Goal: Check status: Check status

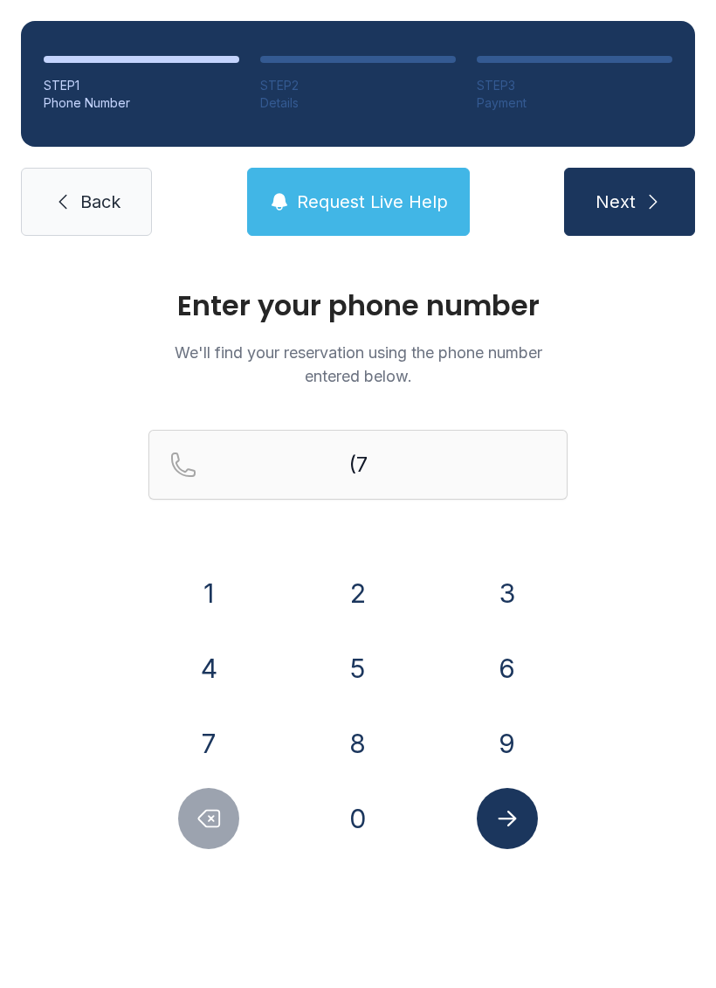
click at [351, 822] on button "0" at bounding box center [358, 818] width 61 height 61
click at [369, 743] on button "8" at bounding box center [358, 743] width 61 height 61
click at [356, 592] on button "2" at bounding box center [358, 593] width 61 height 61
click at [501, 666] on button "6" at bounding box center [507, 668] width 61 height 61
click at [506, 577] on button "3" at bounding box center [507, 593] width 61 height 61
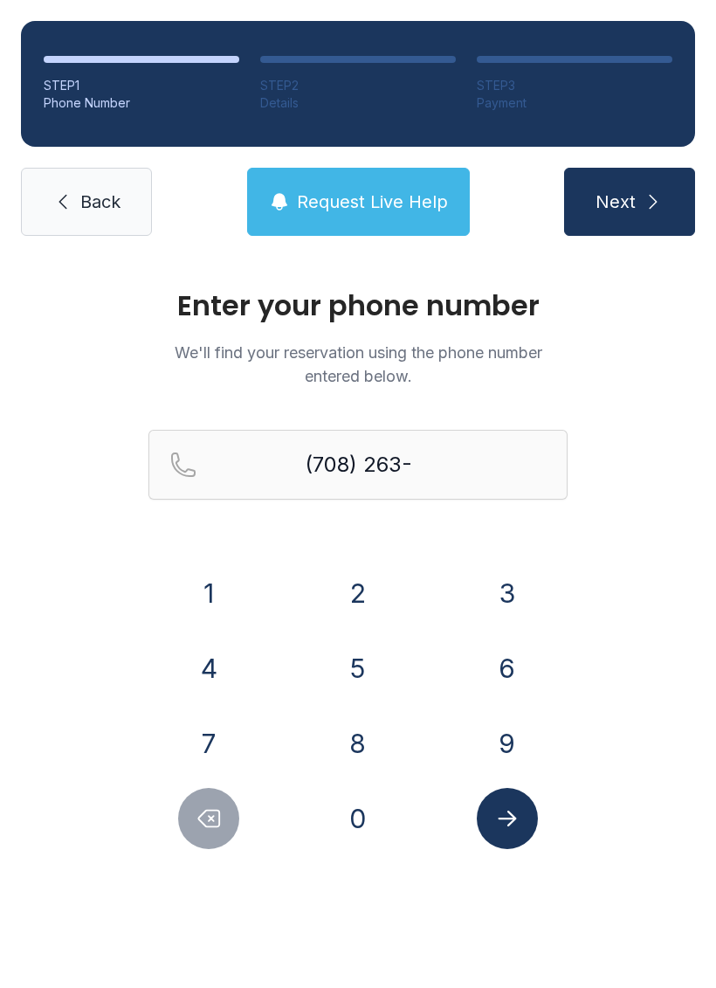
click at [505, 577] on button "3" at bounding box center [507, 593] width 61 height 61
click at [376, 725] on button "8" at bounding box center [358, 743] width 61 height 61
click at [375, 724] on button "8" at bounding box center [358, 743] width 61 height 61
click at [223, 729] on button "7" at bounding box center [208, 743] width 61 height 61
click at [650, 188] on button "Next" at bounding box center [629, 202] width 131 height 68
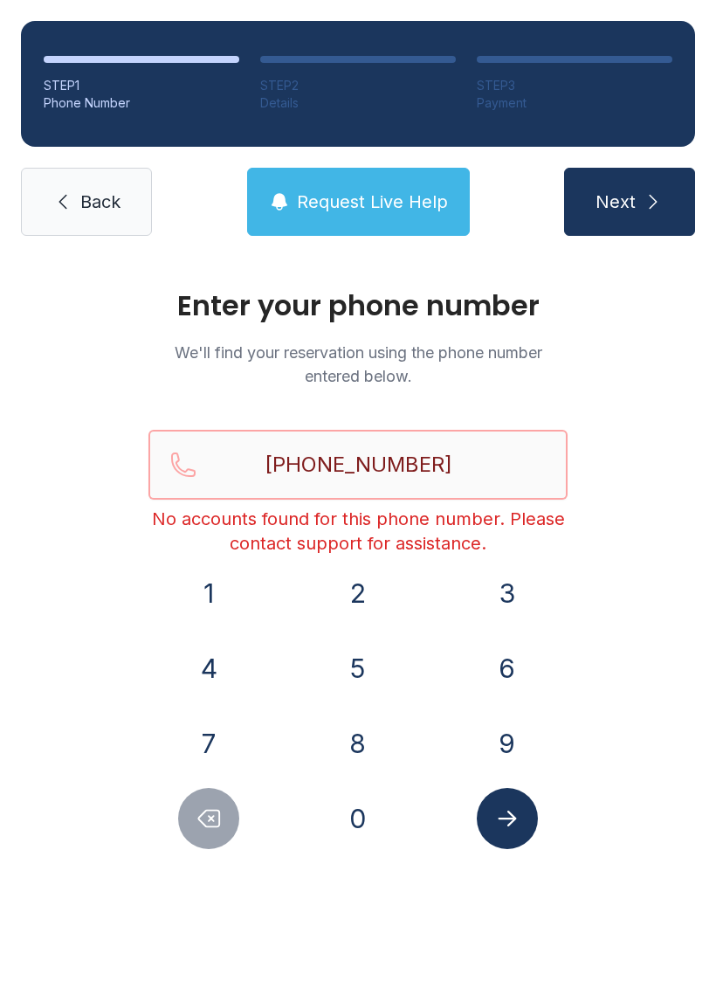
click at [488, 470] on input "[PHONE_NUMBER]" at bounding box center [358, 465] width 419 height 70
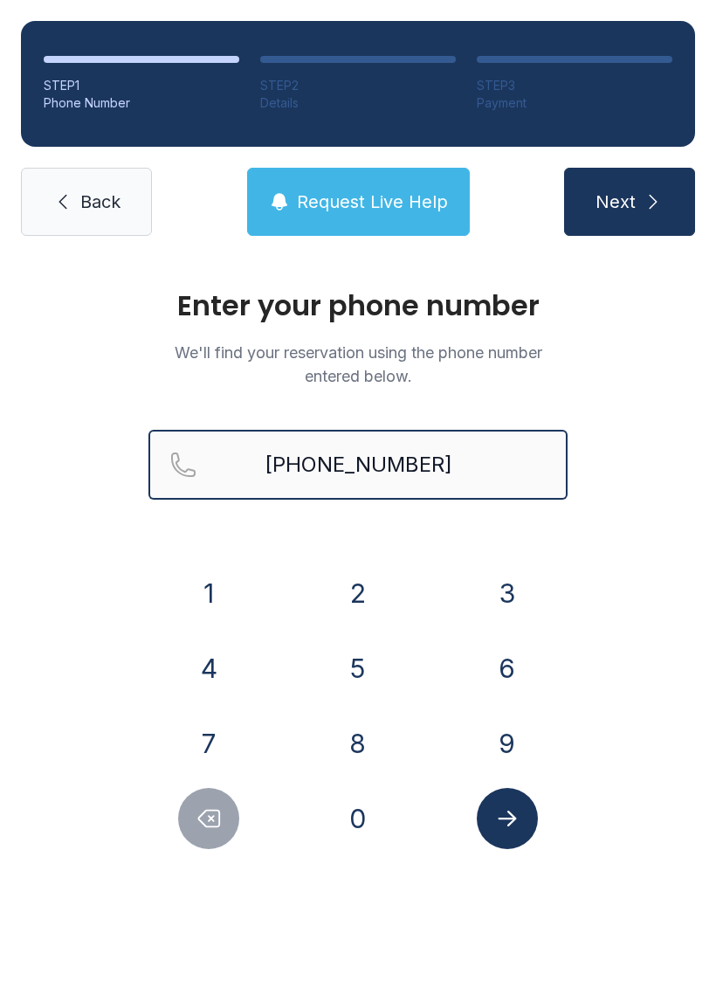
type input "[PHONE_NUMBER]"
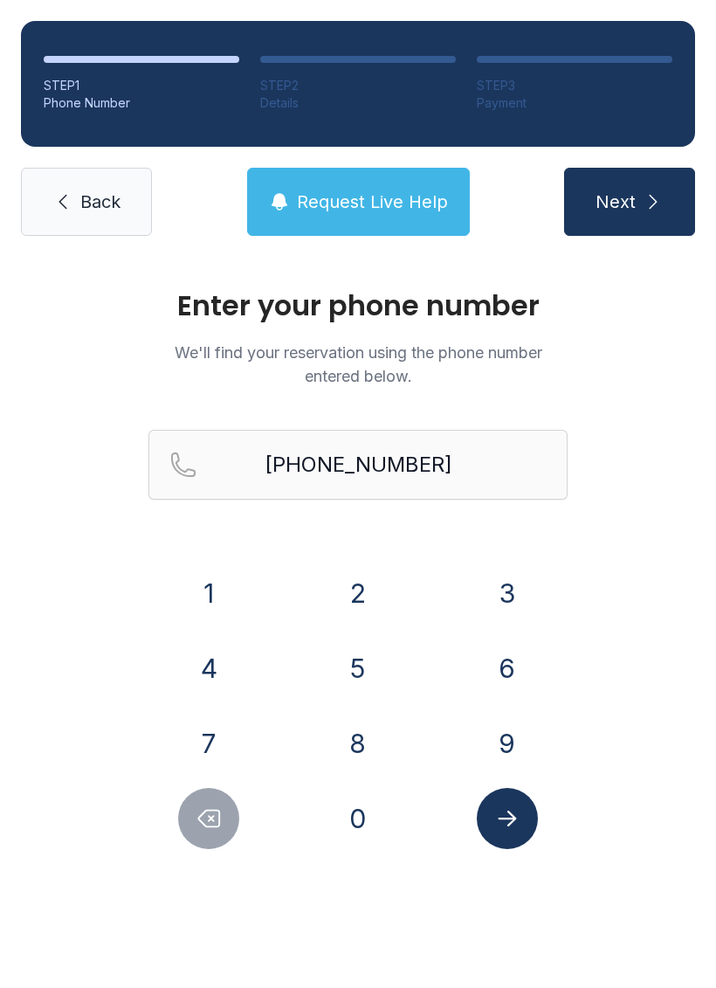
click at [646, 202] on icon "submit" at bounding box center [653, 201] width 21 height 21
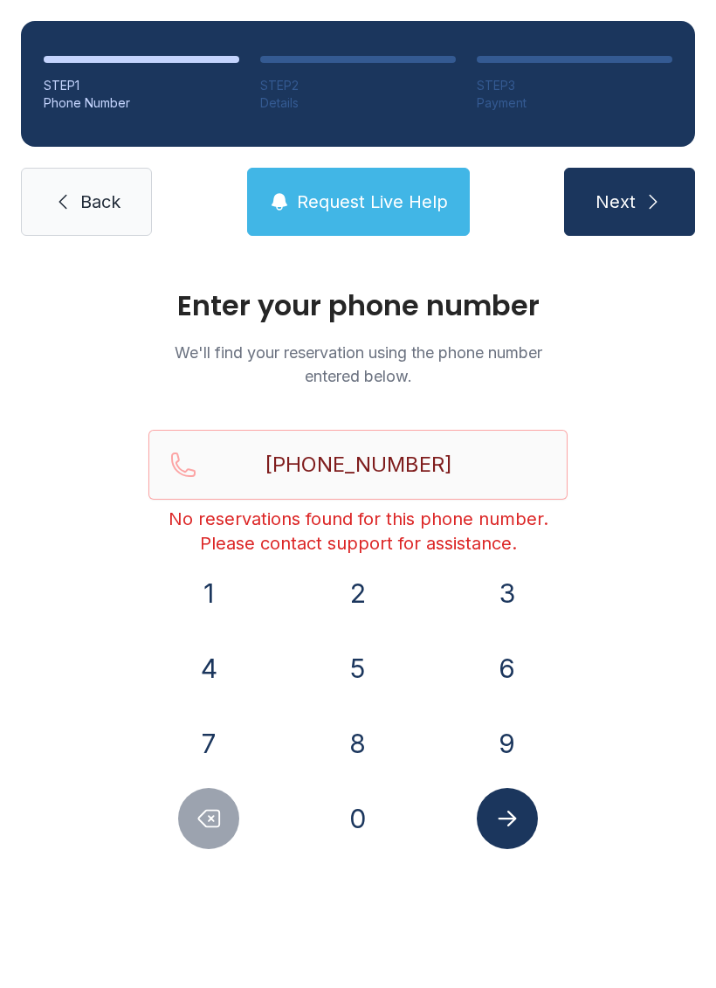
click at [628, 756] on div "Enter your phone number We'll find your reservation using the phone number ente…" at bounding box center [358, 588] width 716 height 662
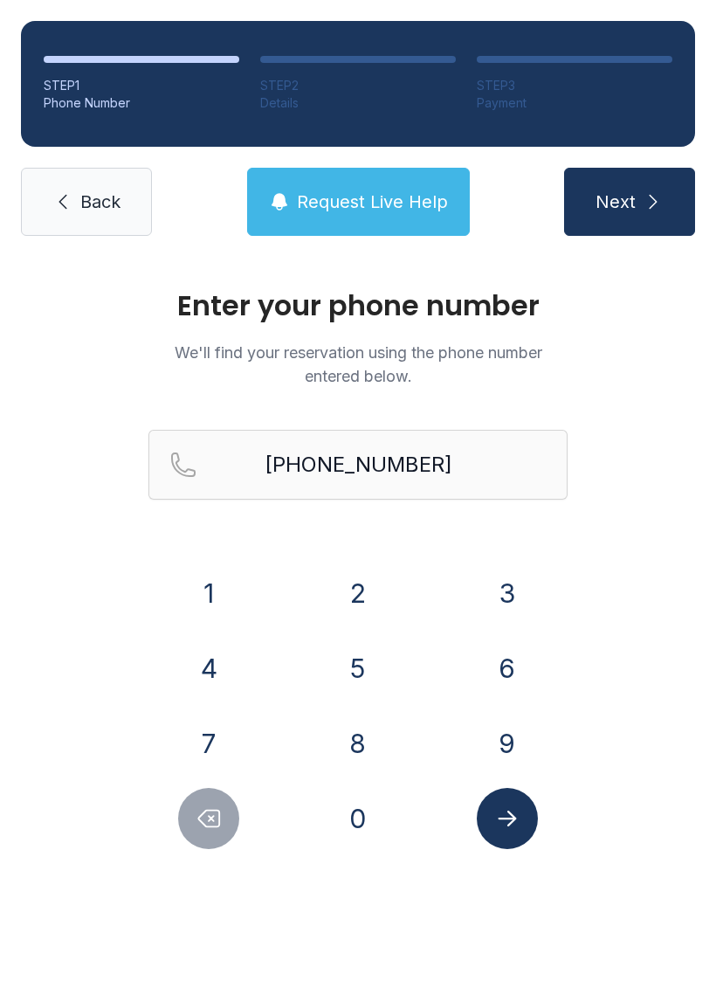
click at [369, 201] on span "Request Live Help" at bounding box center [372, 202] width 151 height 24
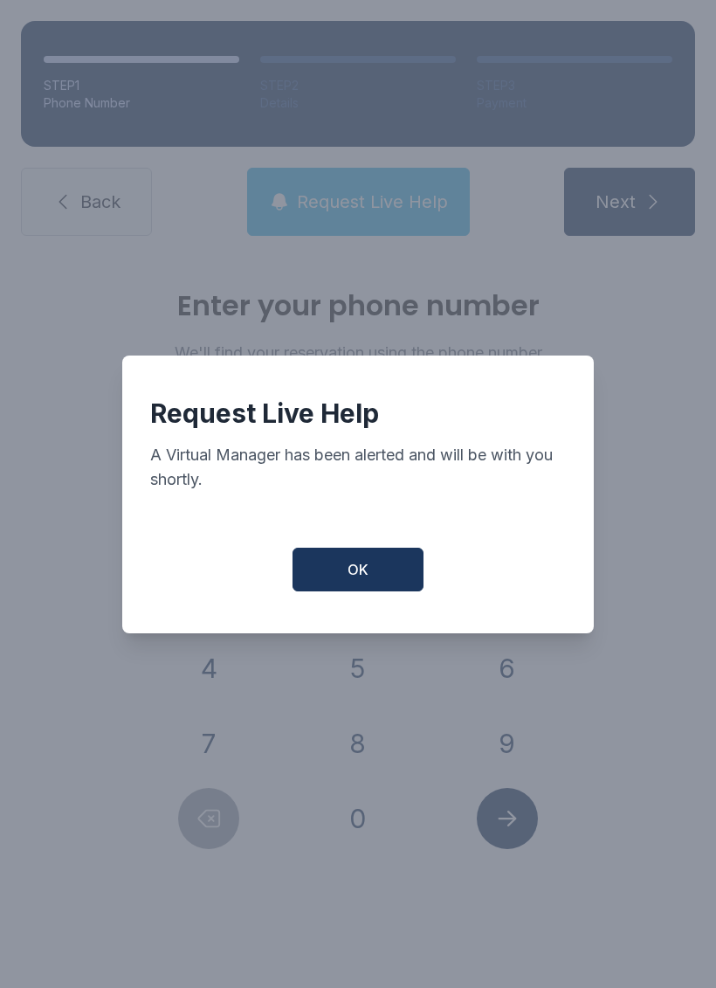
click at [372, 575] on button "OK" at bounding box center [358, 570] width 131 height 44
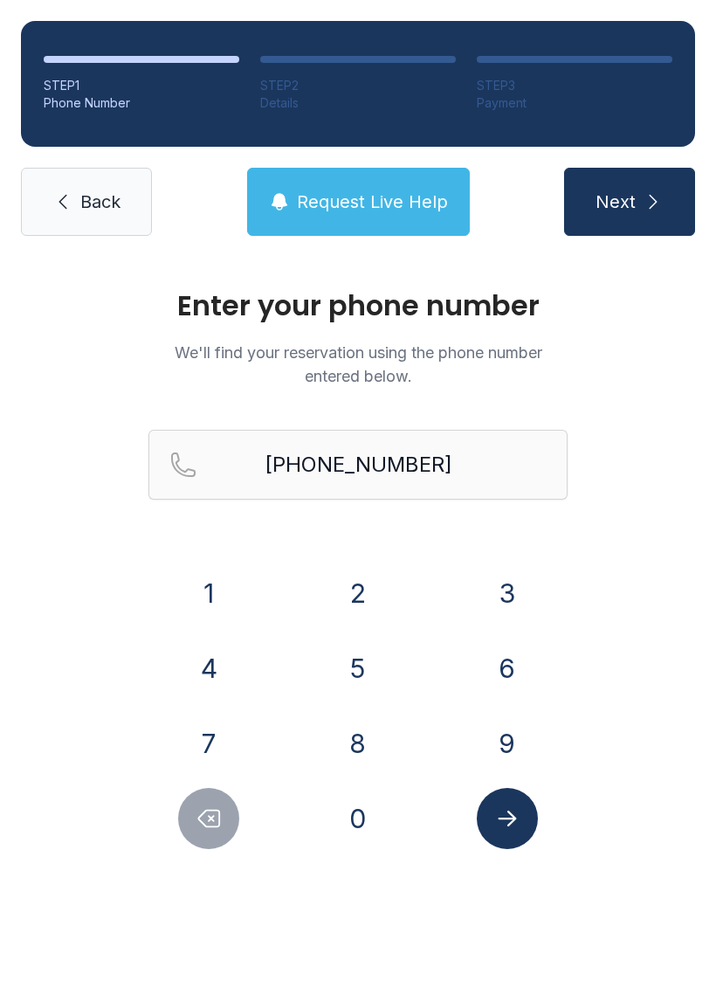
click at [53, 171] on link "Back" at bounding box center [86, 202] width 131 height 68
